Goal: Task Accomplishment & Management: Manage account settings

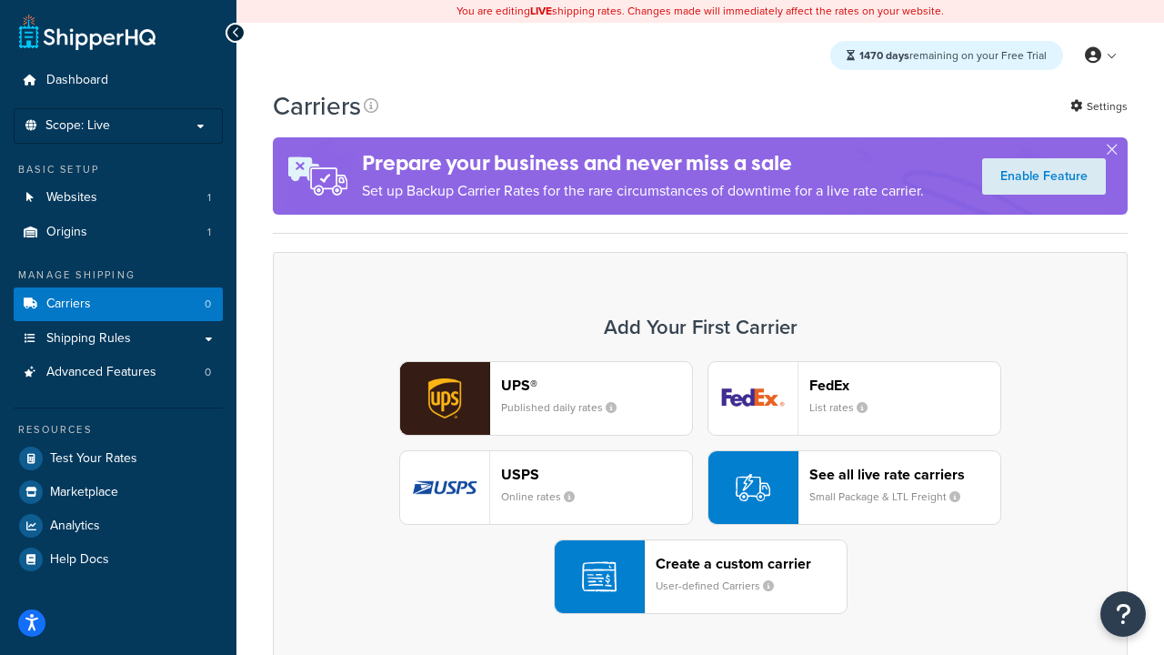
click at [700, 487] on div "UPS® Published daily rates FedEx List rates USPS Online rates See all live rate…" at bounding box center [700, 487] width 817 height 253
click at [905, 385] on header "FedEx" at bounding box center [904, 384] width 191 height 17
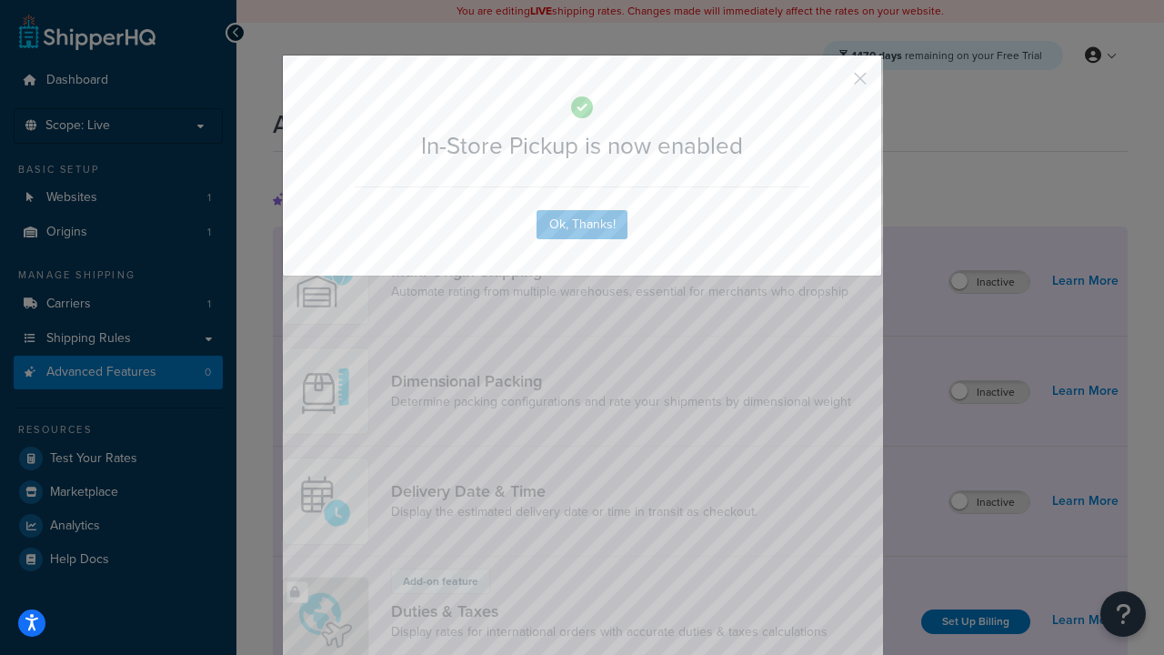
scroll to position [589, 0]
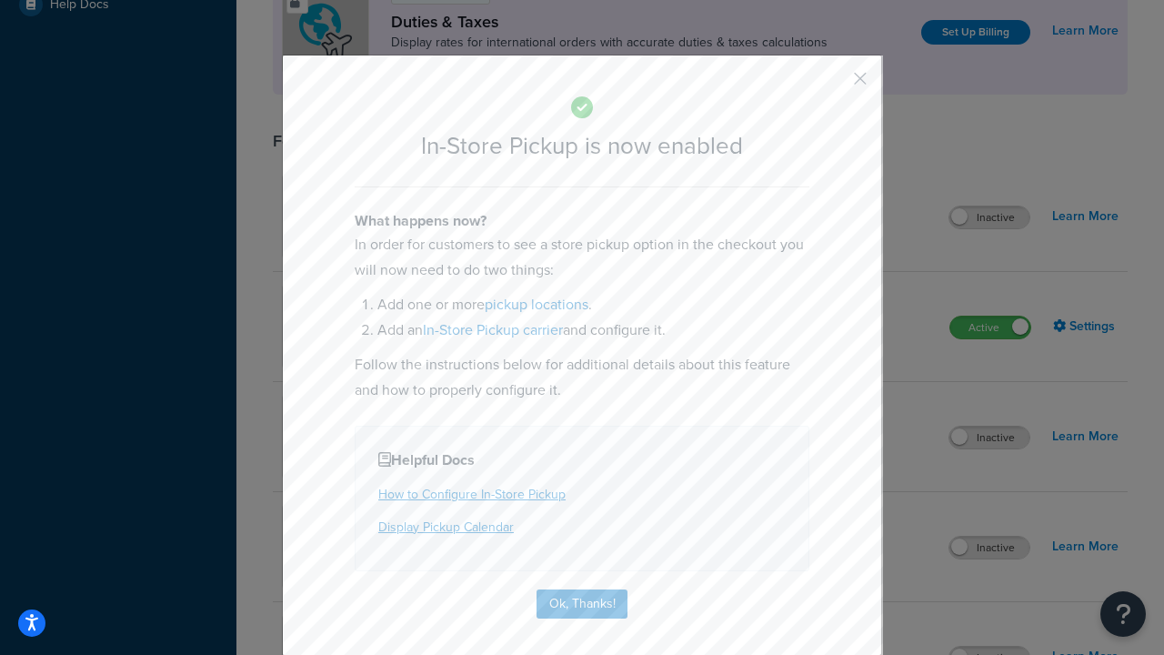
click at [833, 85] on button "button" at bounding box center [833, 85] width 5 height 5
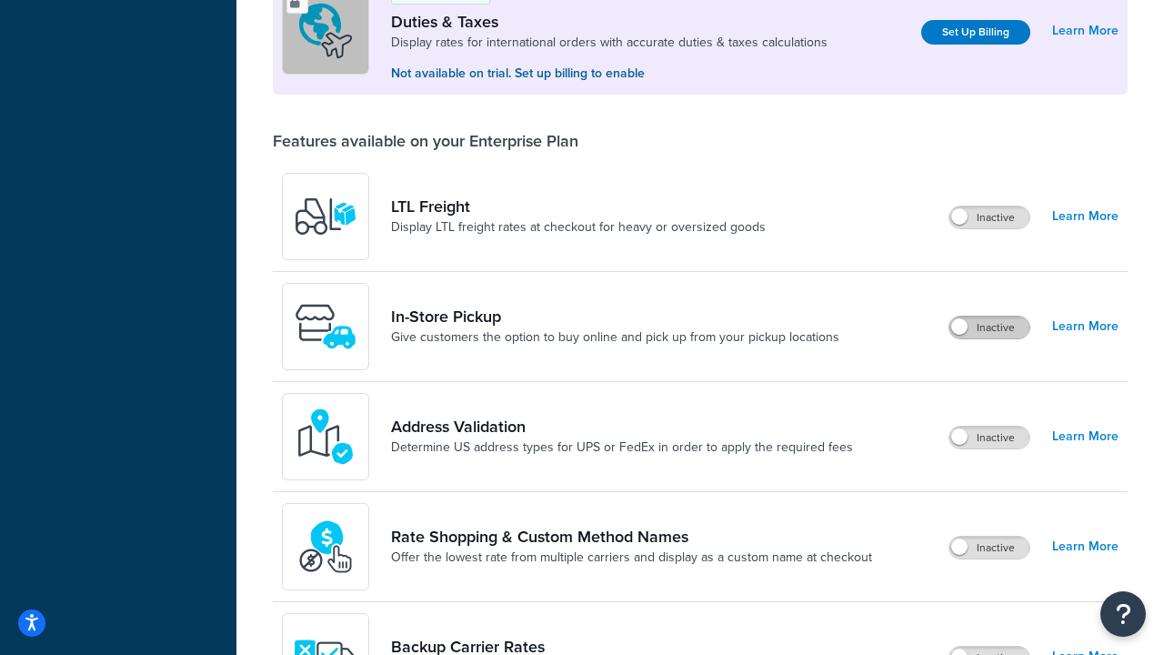
scroll to position [555, 0]
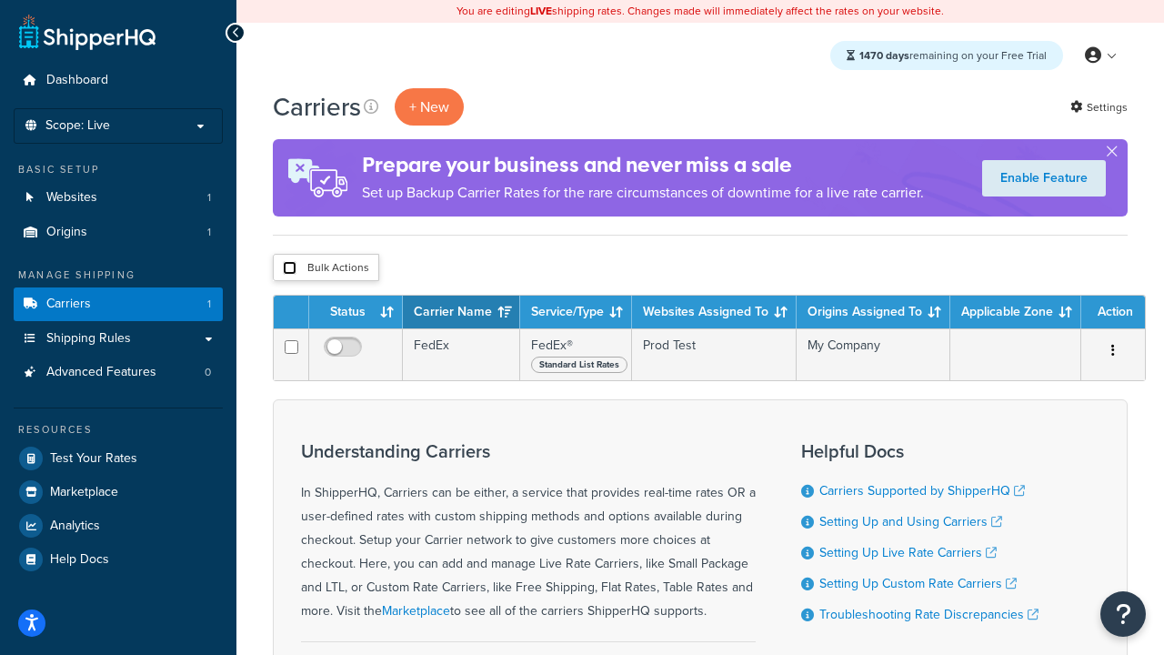
click at [289, 268] on input "checkbox" at bounding box center [290, 268] width 14 height 14
checkbox input "true"
click at [0, 0] on button "Delete" at bounding box center [0, 0] width 0 height 0
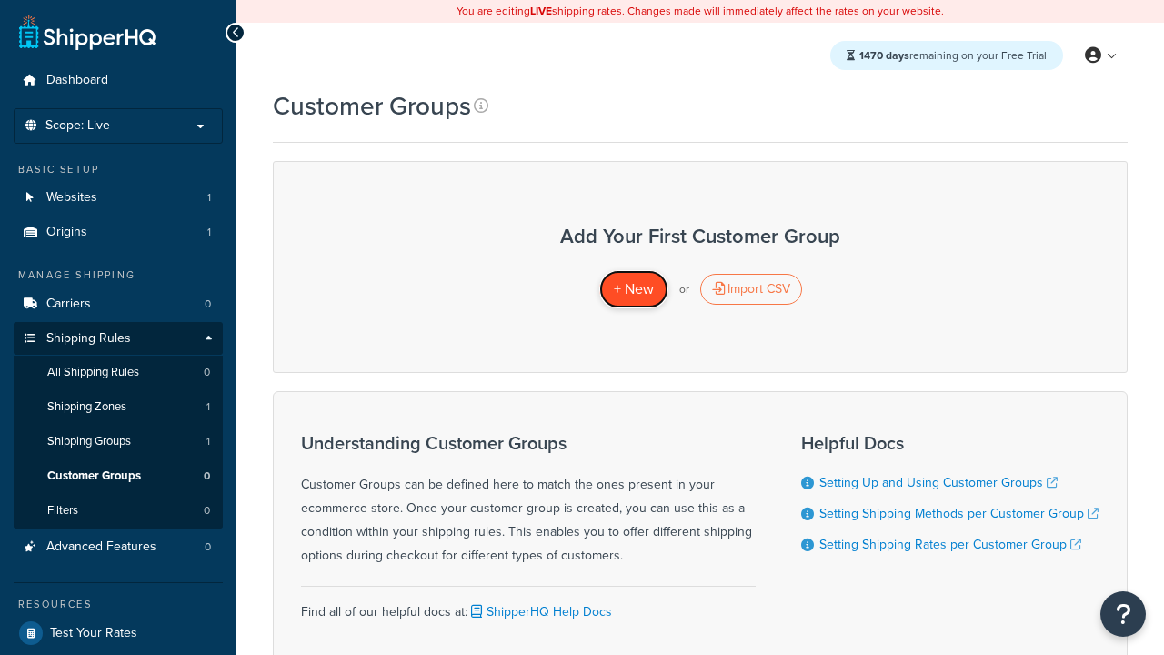
click at [633, 289] on span "+ New" at bounding box center [634, 288] width 40 height 21
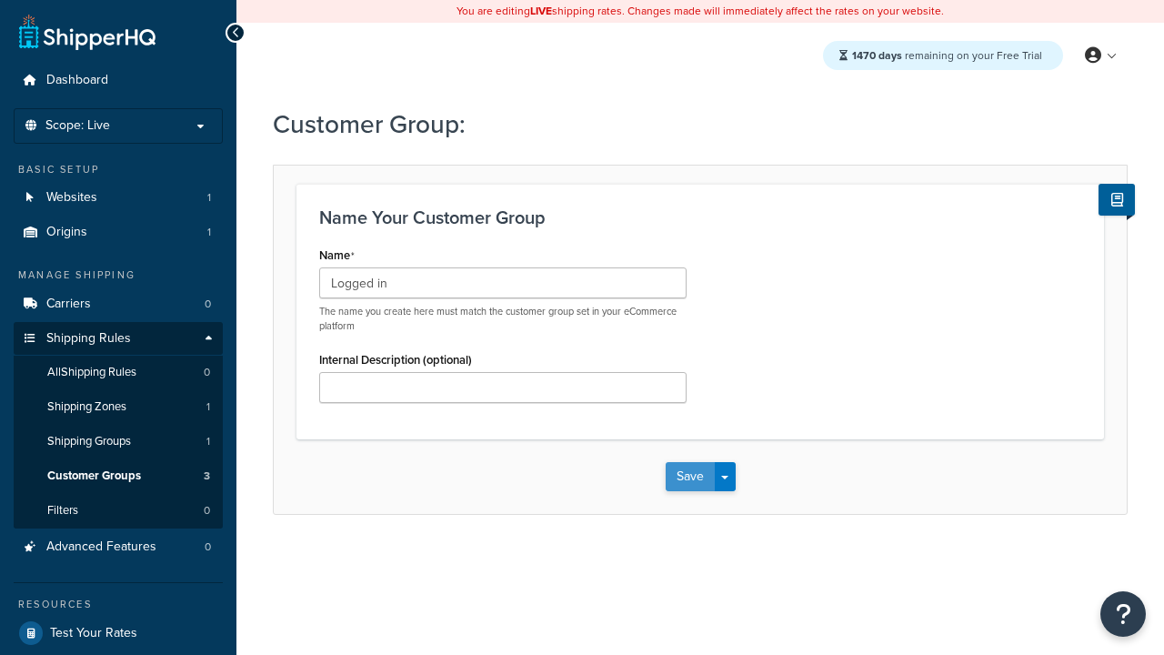
type input "Logged in"
click at [689, 477] on button "Save" at bounding box center [690, 476] width 49 height 29
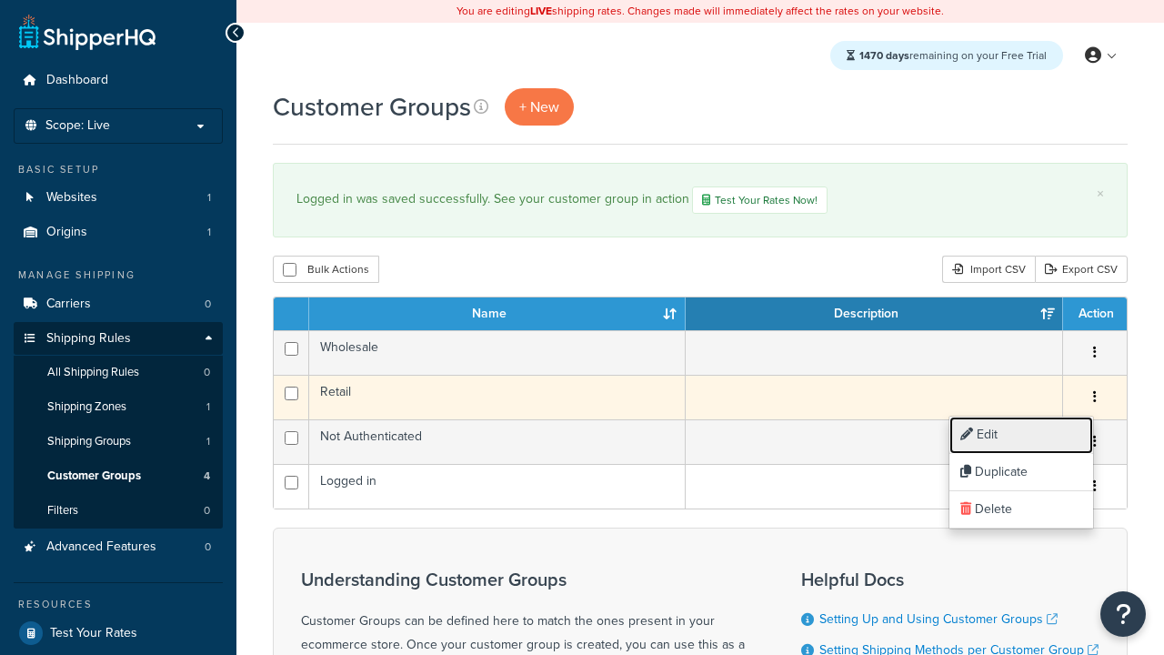
click at [1020, 435] on link "Edit" at bounding box center [1021, 435] width 144 height 37
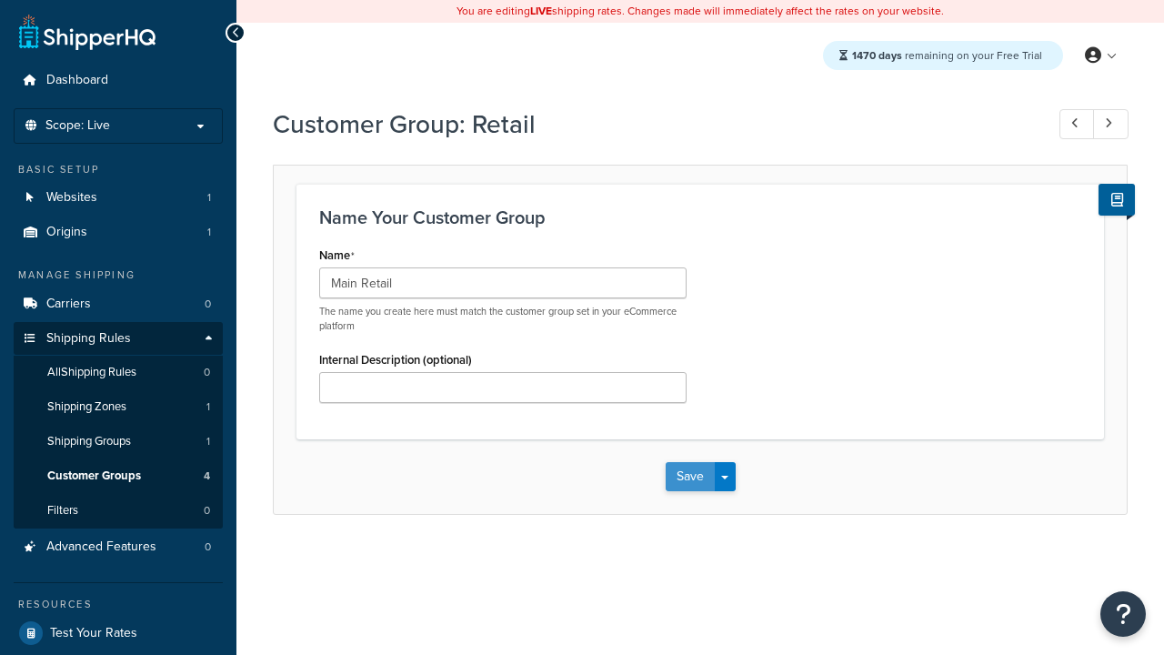
type input "Main Retail"
click at [689, 477] on button "Save" at bounding box center [690, 476] width 49 height 29
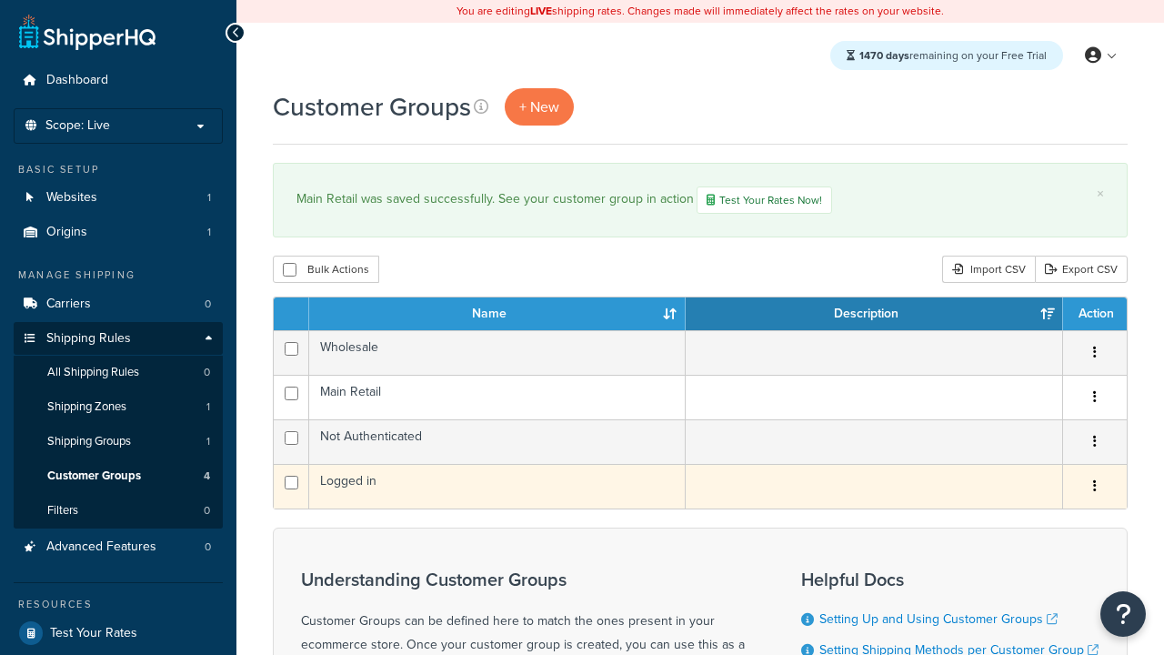
click at [1094, 488] on icon "button" at bounding box center [1095, 485] width 4 height 13
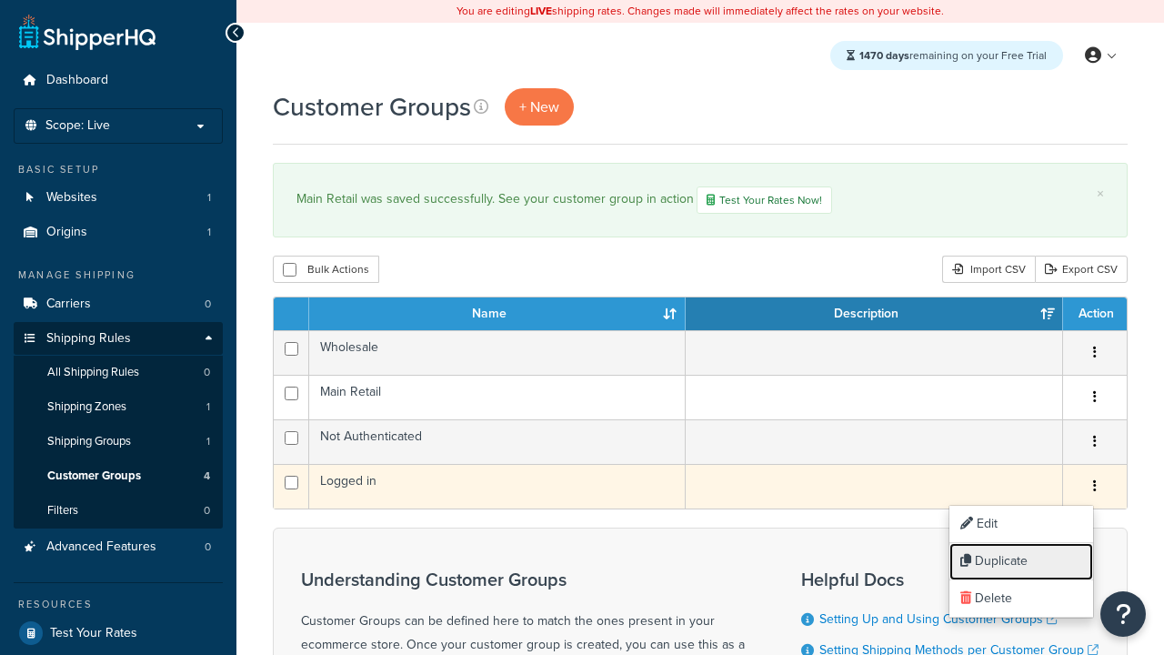
click at [1020, 561] on link "Duplicate" at bounding box center [1021, 561] width 144 height 37
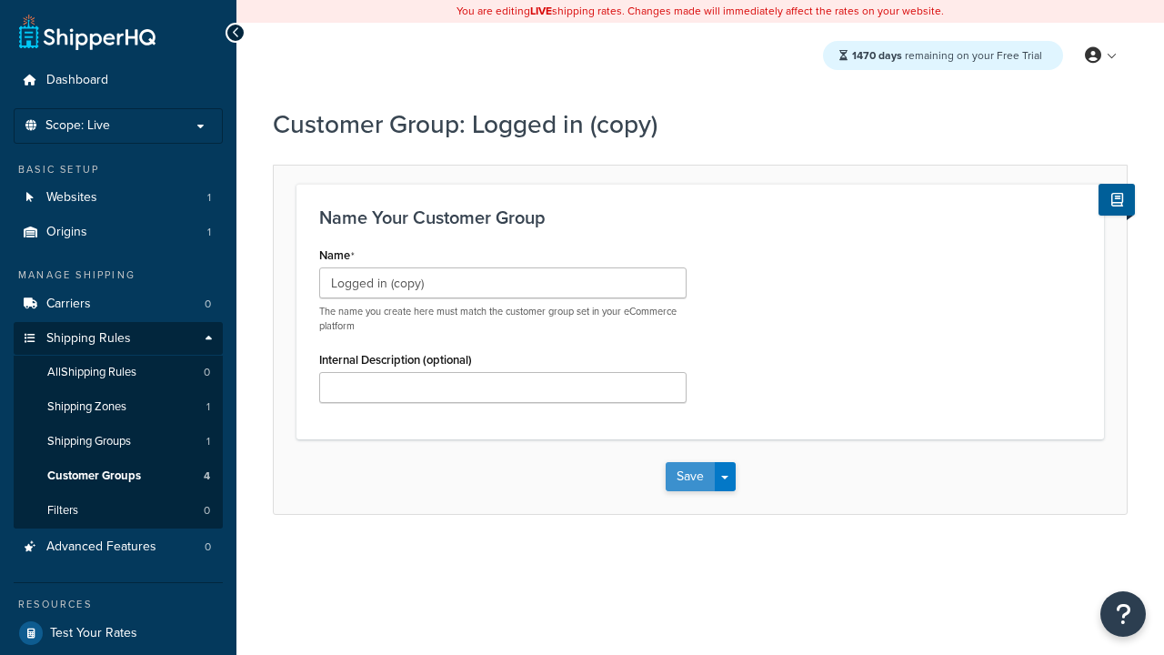
click at [689, 477] on button "Save" at bounding box center [690, 476] width 49 height 29
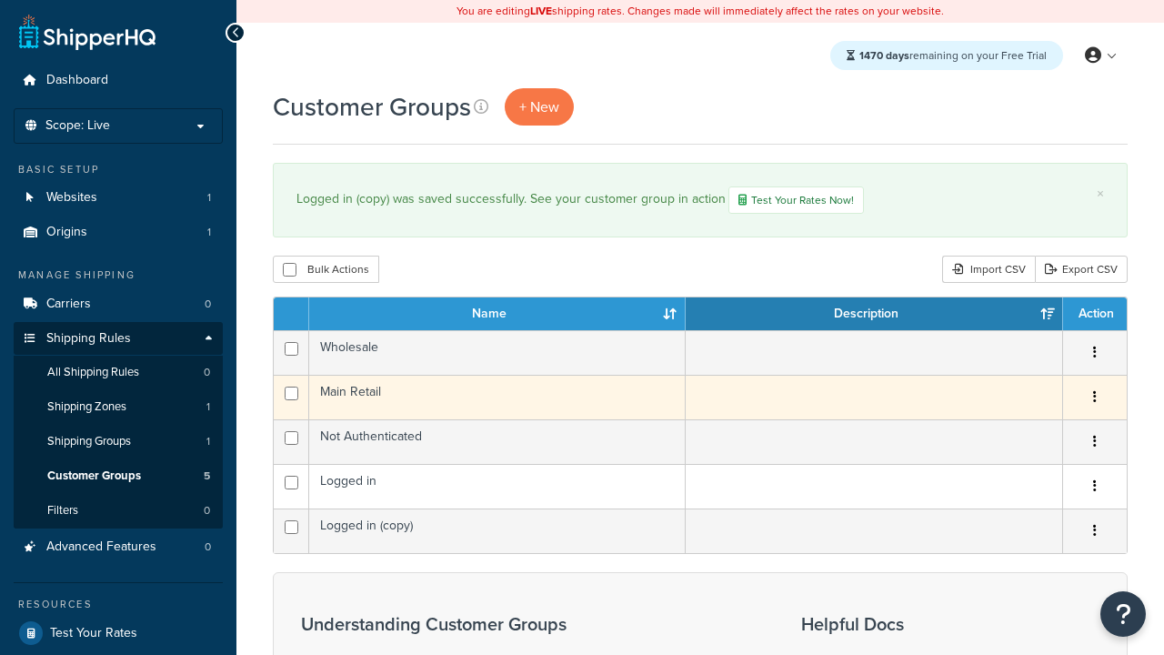
click at [1094, 399] on icon "button" at bounding box center [1095, 396] width 4 height 13
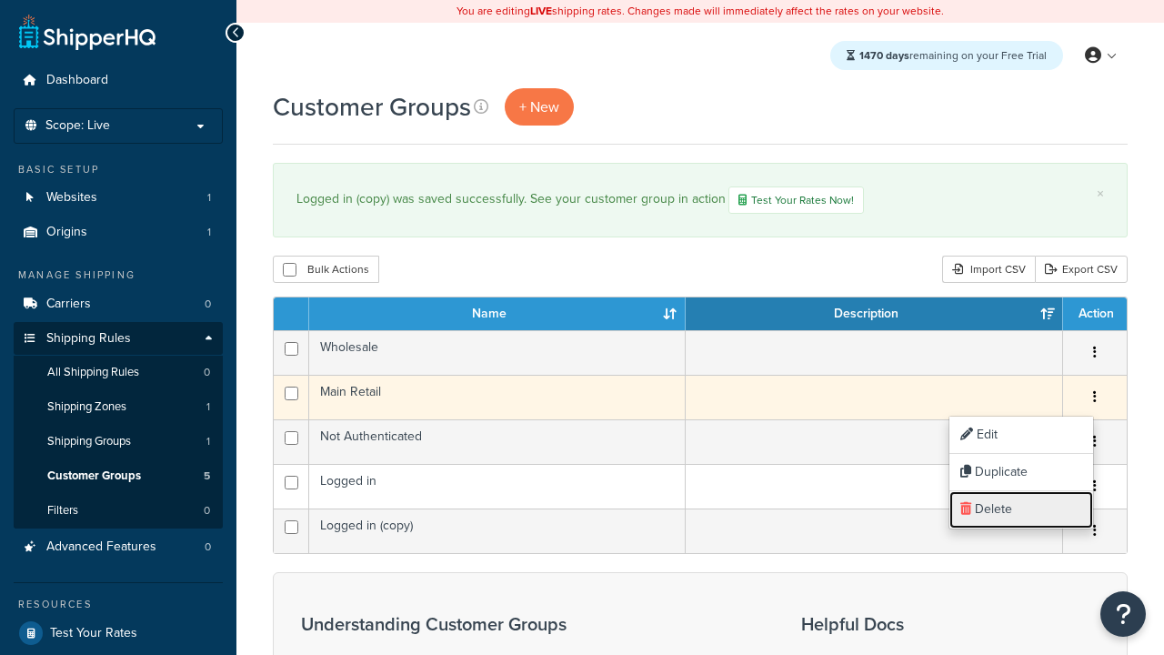
click at [1020, 509] on link "Delete" at bounding box center [1021, 509] width 144 height 37
